Goal: Communication & Community: Share content

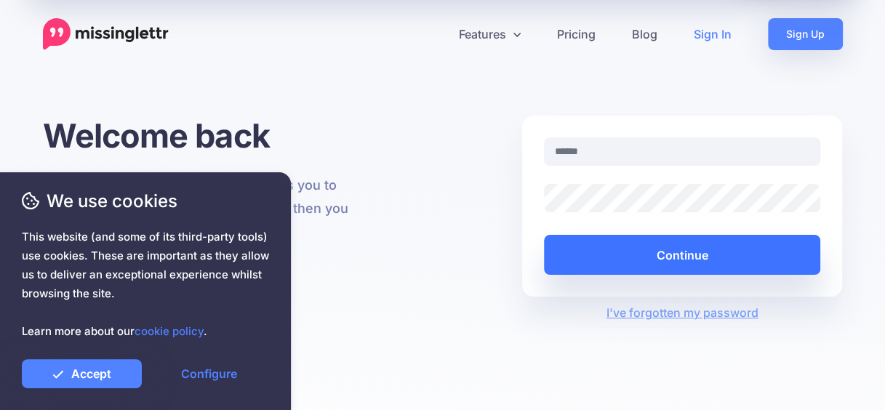
type input "**********"
click at [681, 246] on button "Continue" at bounding box center [682, 255] width 277 height 40
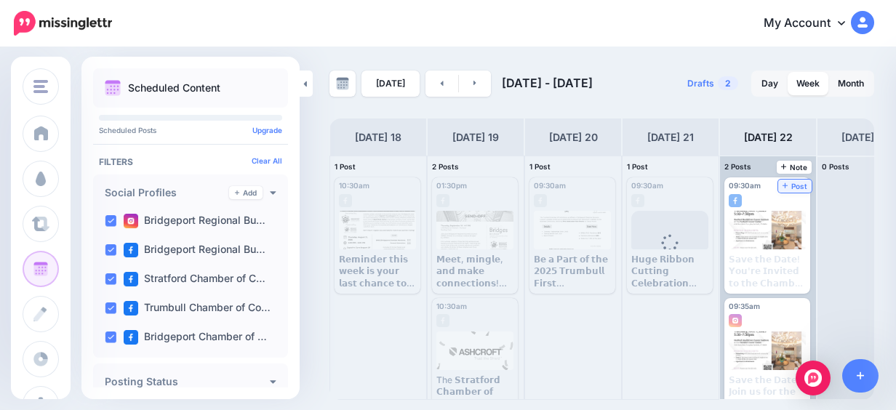
click at [796, 184] on span "Post" at bounding box center [794, 185] width 25 height 7
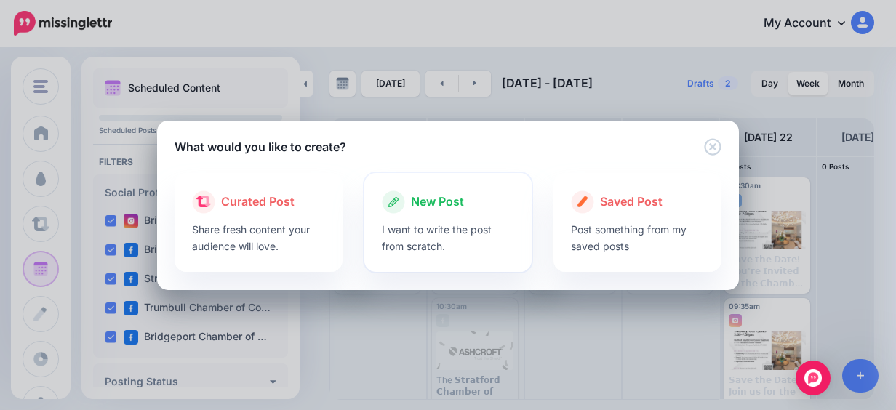
click at [388, 241] on p "I want to write the post from scratch." at bounding box center [448, 237] width 133 height 33
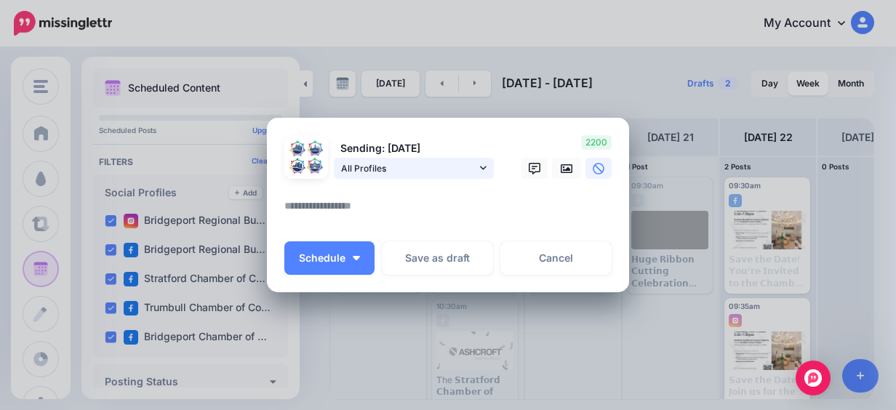
click at [480, 166] on icon at bounding box center [483, 168] width 7 height 10
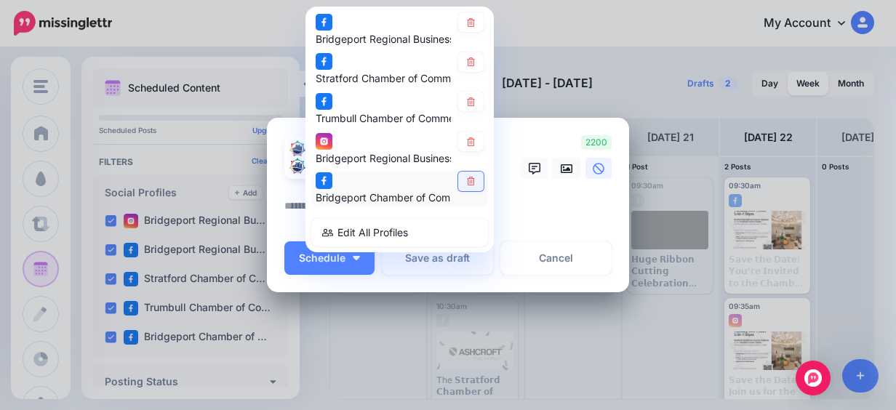
click at [472, 173] on link at bounding box center [470, 182] width 25 height 20
click at [467, 140] on icon at bounding box center [471, 141] width 8 height 9
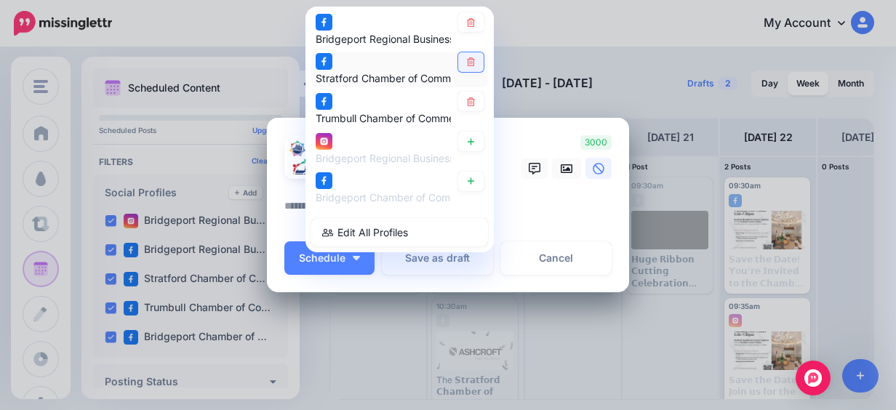
click at [467, 63] on icon at bounding box center [471, 62] width 8 height 9
click at [552, 206] on textarea at bounding box center [451, 211] width 334 height 28
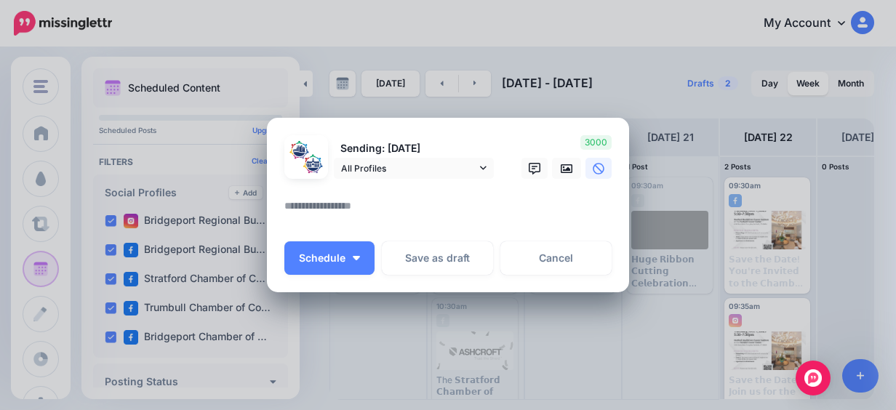
paste textarea "**********"
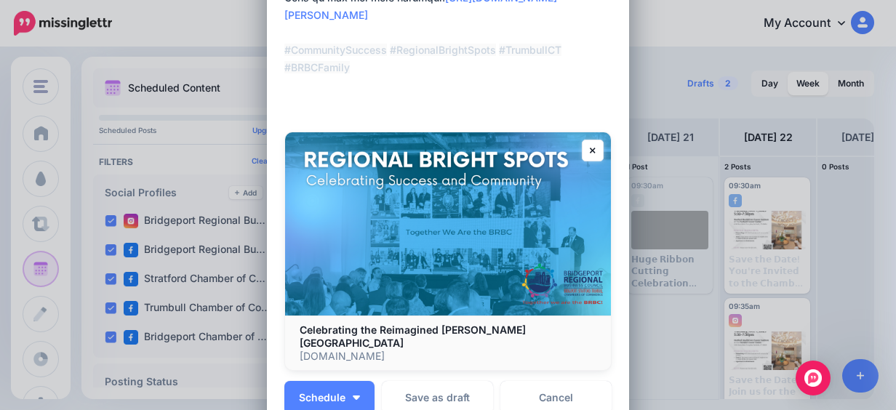
scroll to position [443, 0]
type textarea "**********"
click at [584, 158] on link at bounding box center [592, 150] width 22 height 22
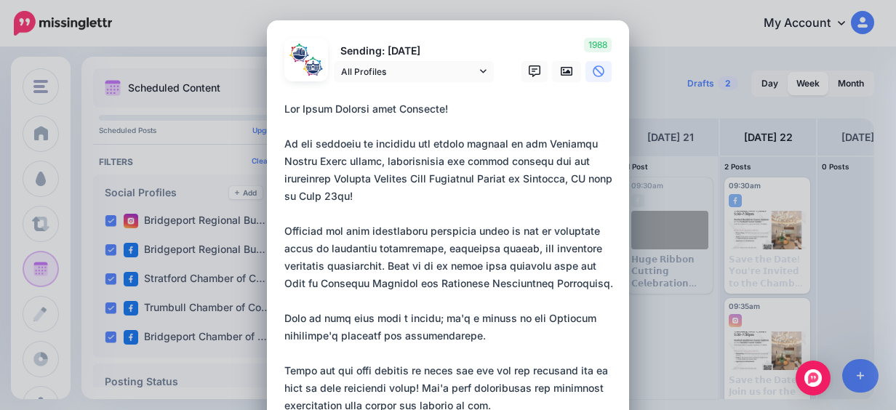
scroll to position [0, 0]
click at [561, 70] on icon at bounding box center [566, 71] width 12 height 12
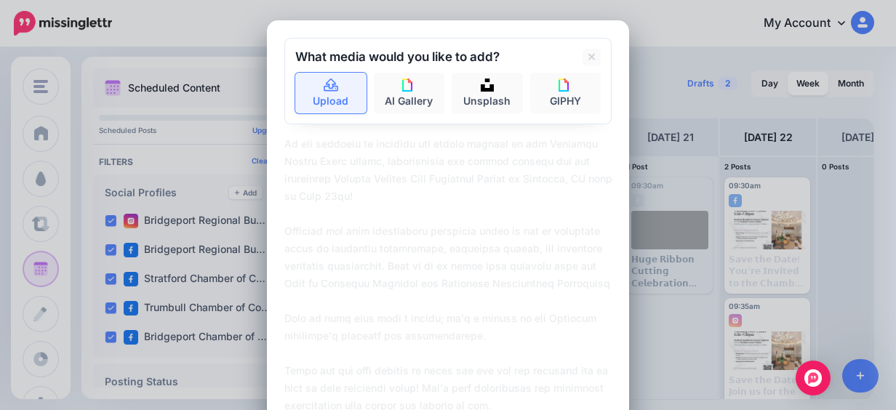
click at [299, 103] on link "Upload" at bounding box center [330, 93] width 71 height 41
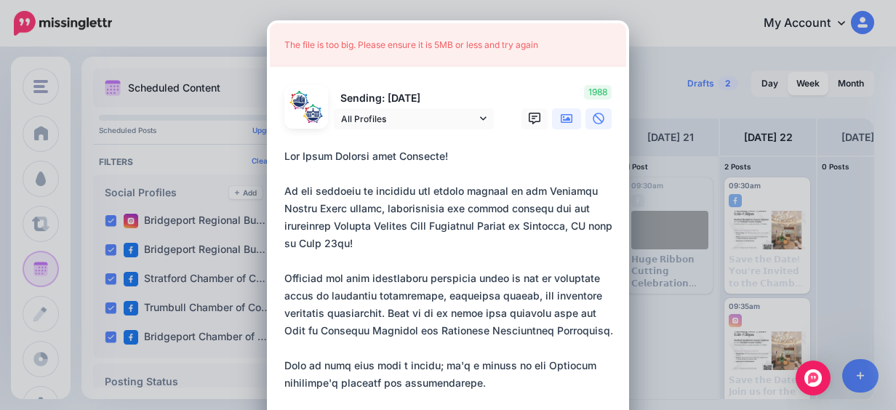
click at [552, 118] on link at bounding box center [566, 118] width 29 height 21
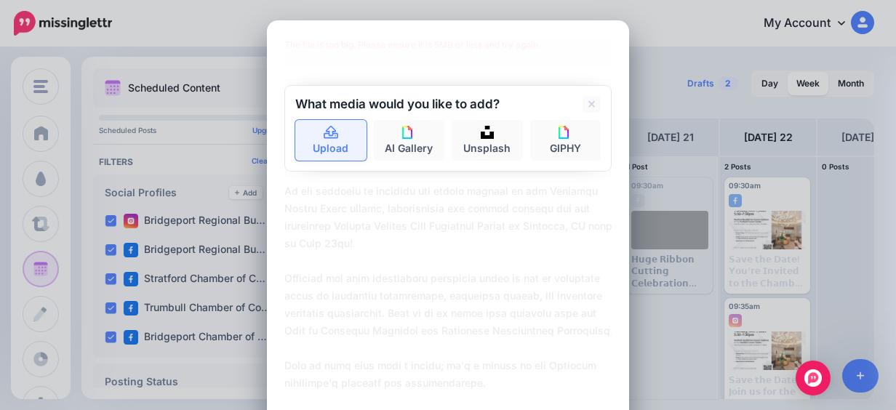
click at [349, 143] on link "Upload" at bounding box center [330, 140] width 71 height 41
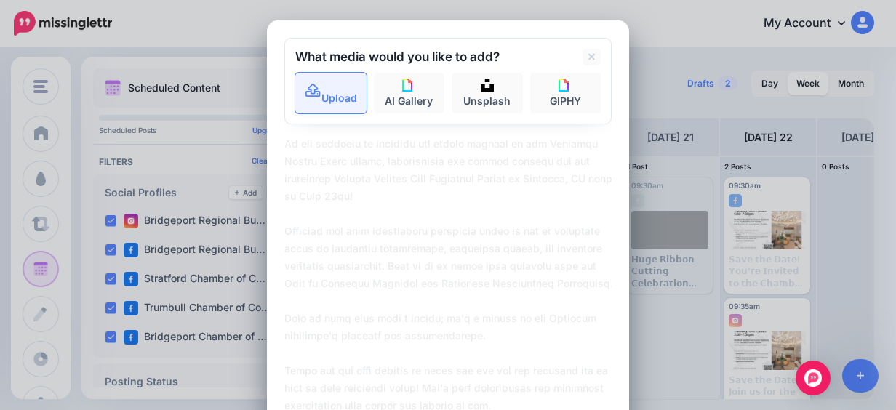
click at [340, 81] on link "Upload" at bounding box center [330, 93] width 71 height 41
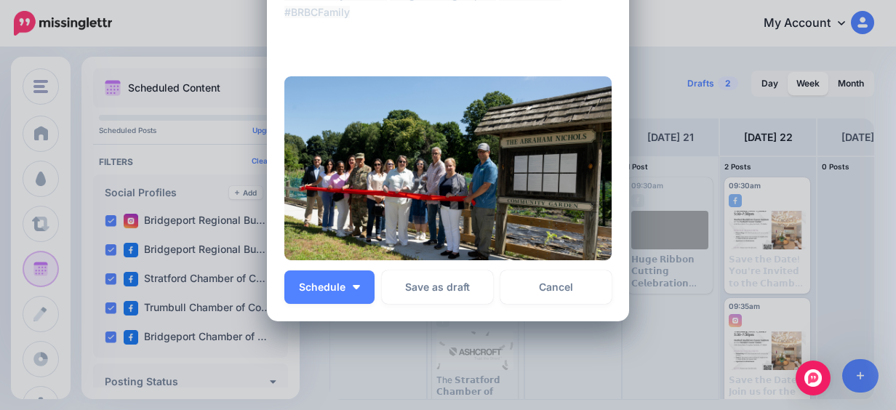
scroll to position [499, 0]
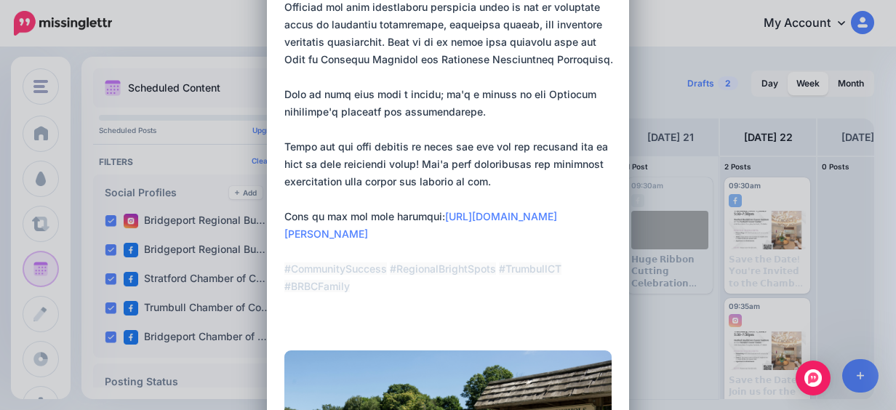
scroll to position [223, 0]
click at [287, 334] on div "[URL][DOMAIN_NAME][PERSON_NAME] #CommunitySuccess #RegionalBrightSpots #Trumbul…" at bounding box center [447, 106] width 327 height 459
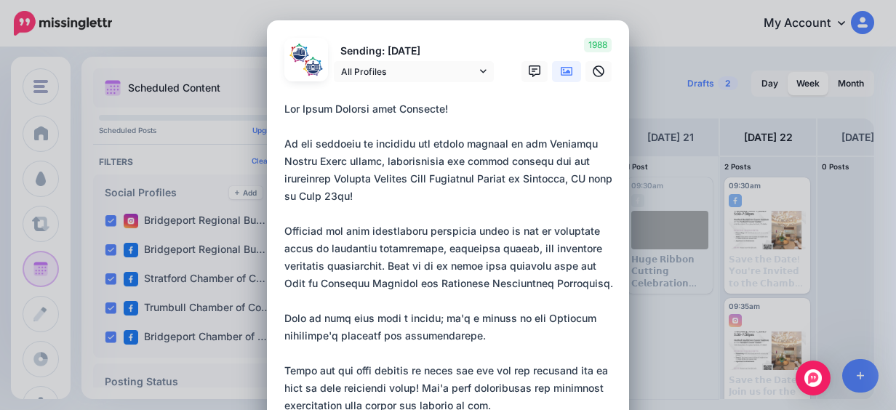
scroll to position [567, 0]
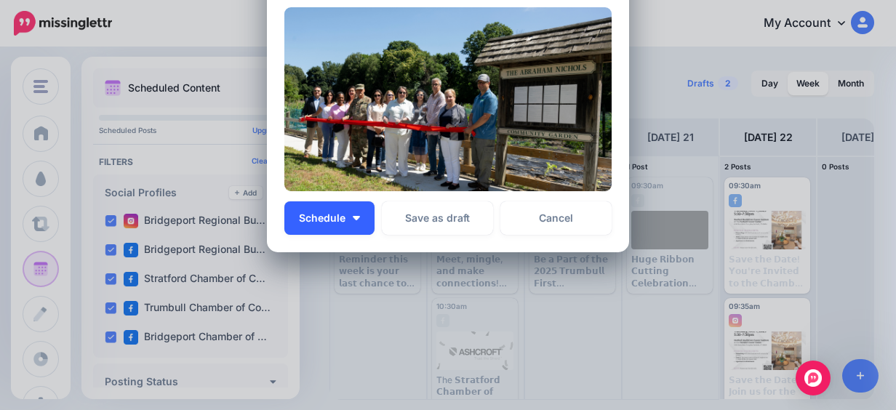
click at [345, 220] on button "Schedule" at bounding box center [329, 217] width 90 height 33
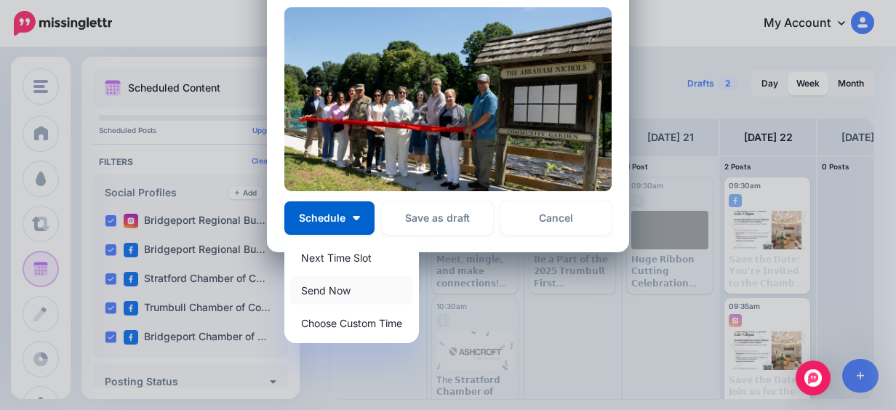
click at [350, 283] on link "Send Now" at bounding box center [351, 290] width 123 height 28
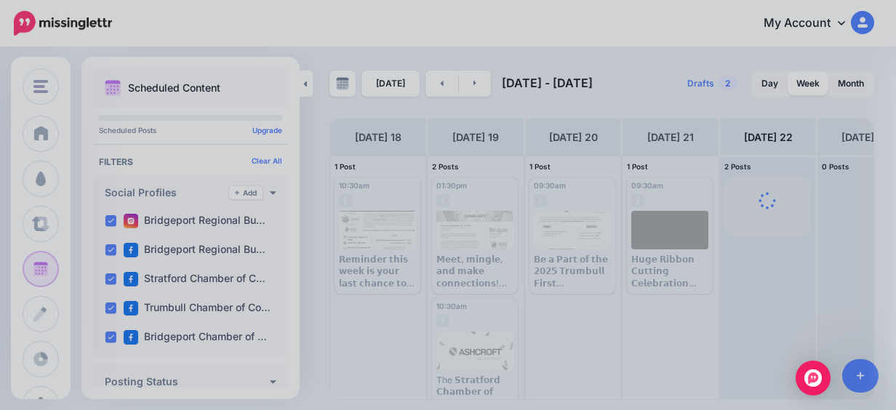
scroll to position [0, 0]
